Goal: Information Seeking & Learning: Learn about a topic

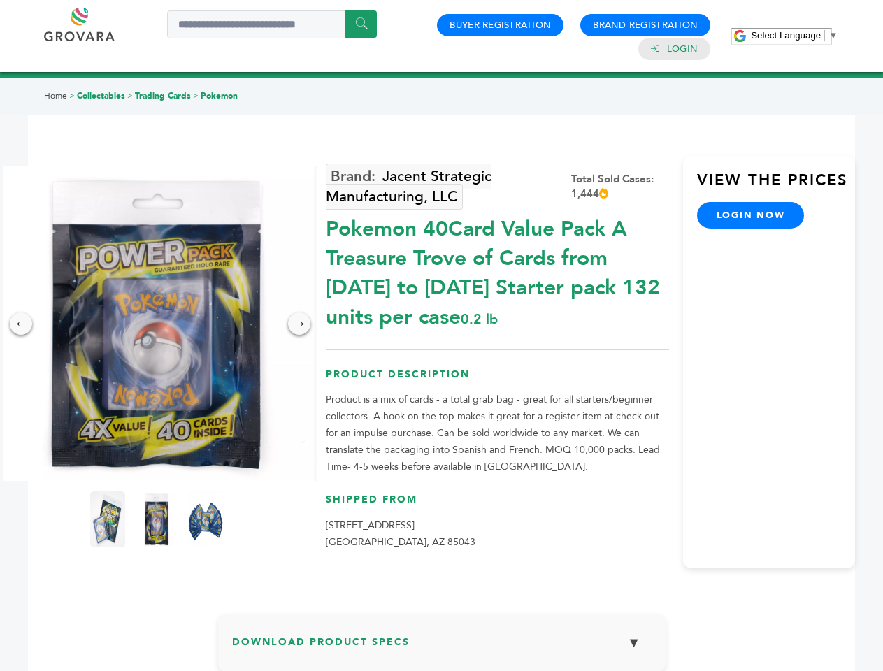
click at [794, 35] on span "Select Language" at bounding box center [786, 35] width 70 height 10
click at [157, 324] on img at bounding box center [156, 323] width 315 height 315
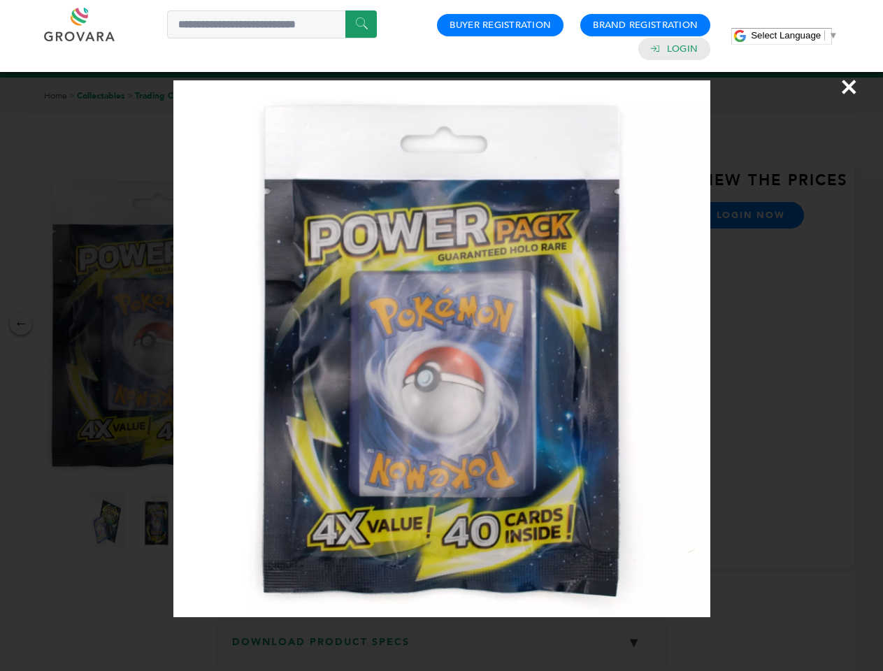
click at [21, 324] on div "×" at bounding box center [441, 335] width 883 height 671
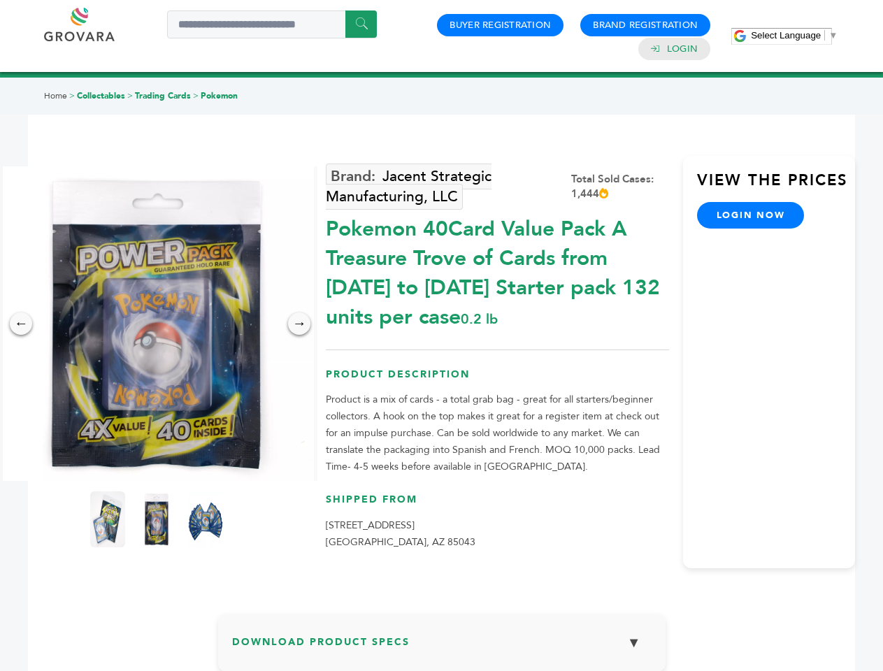
click at [299, 324] on div "→" at bounding box center [299, 323] width 22 height 22
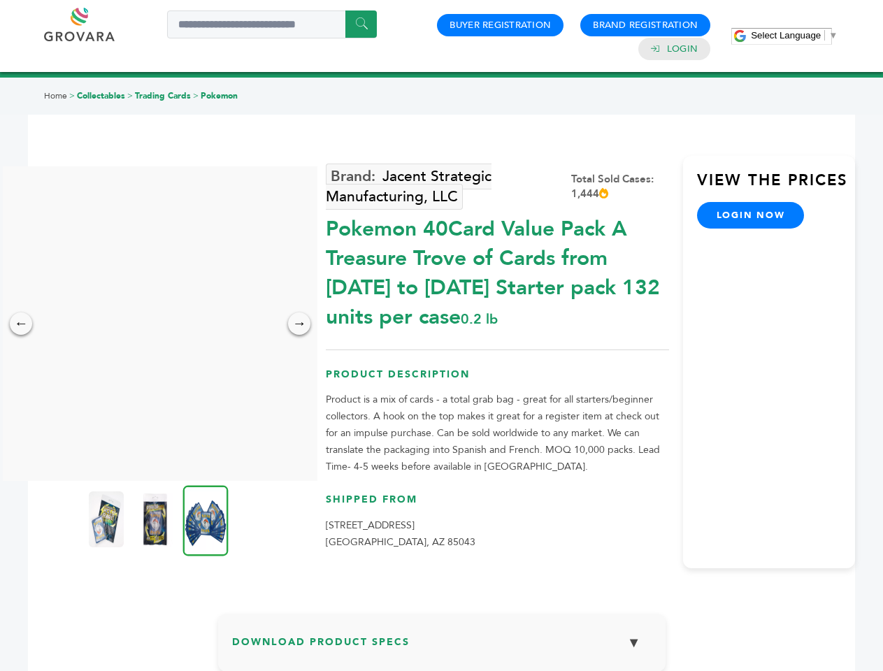
click at [108, 519] on img at bounding box center [106, 519] width 35 height 56
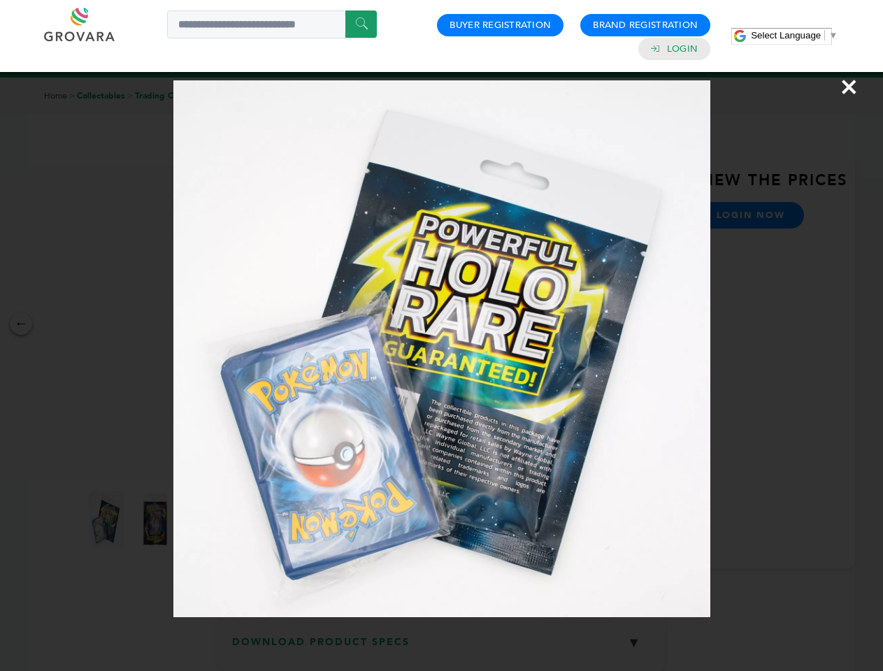
click at [157, 519] on div "×" at bounding box center [441, 335] width 883 height 671
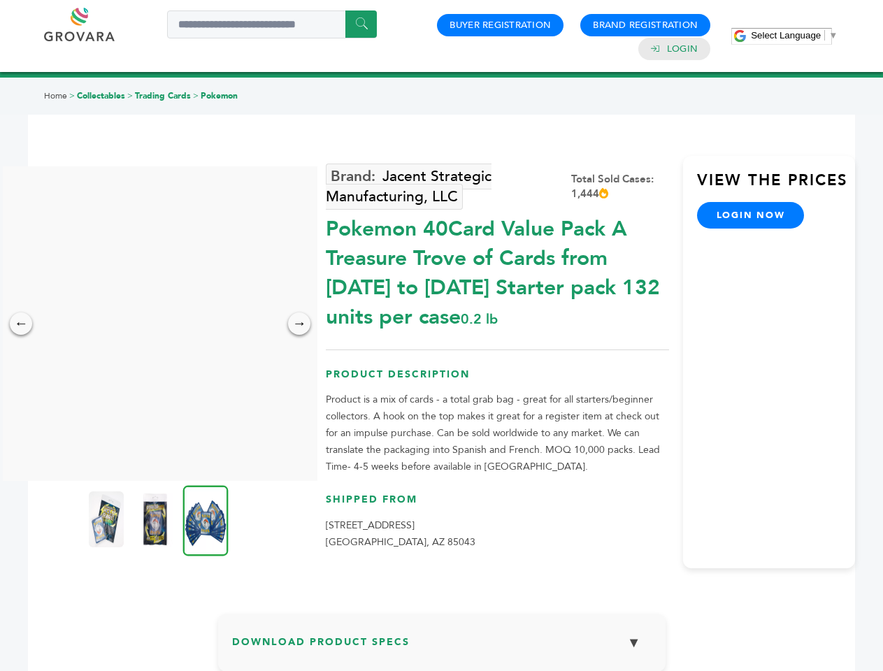
click at [205, 519] on img at bounding box center [205, 520] width 45 height 71
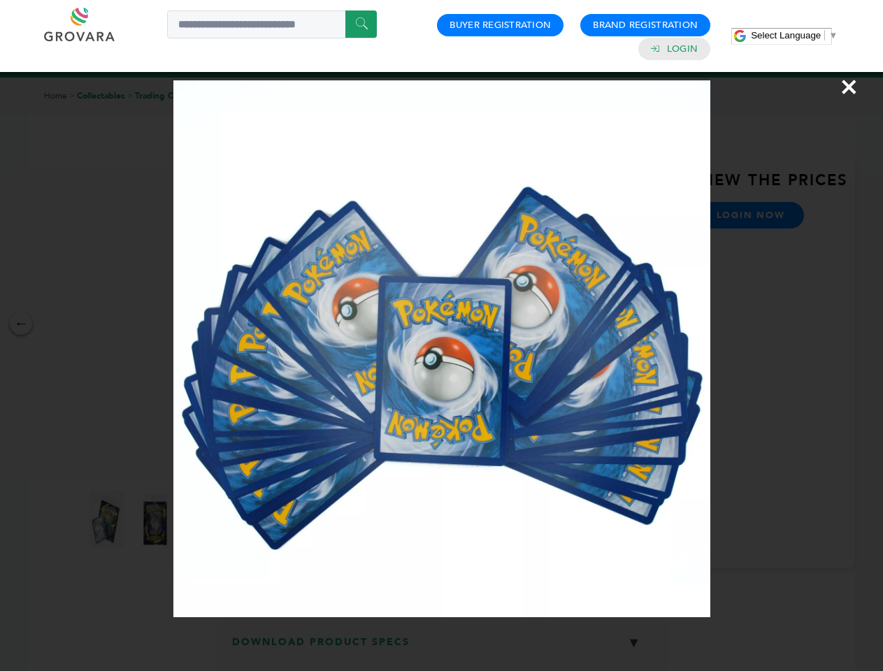
click at [442, 648] on div "×" at bounding box center [441, 335] width 883 height 671
